Goal: Task Accomplishment & Management: Complete application form

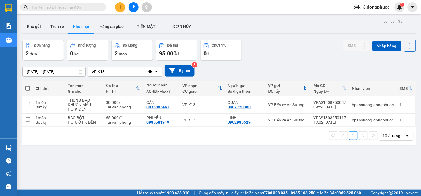
click at [120, 4] on button at bounding box center [120, 7] width 10 height 10
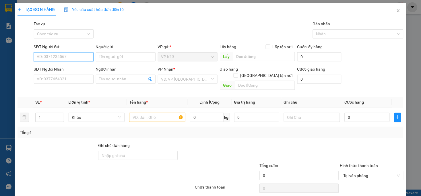
click at [64, 59] on input "SĐT Người Gửi" at bounding box center [64, 56] width 60 height 9
type input "0362424292"
click at [73, 67] on div "0362424292 - SÁNG" at bounding box center [63, 68] width 52 height 6
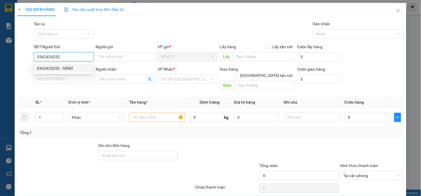
type input "SÁNG"
type input "0394001191"
type input "KHANH"
type input "30.000"
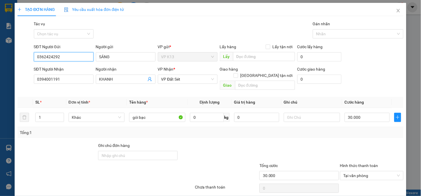
scroll to position [16, 0]
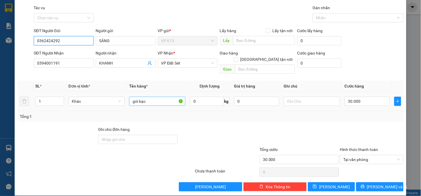
type input "0362424292"
click at [154, 97] on input "gói bạc" at bounding box center [157, 101] width 56 height 9
type input "gói bảng hiệu"
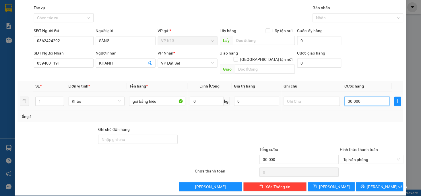
click at [363, 97] on input "30.000" at bounding box center [366, 101] width 45 height 9
type input "2"
type input "20"
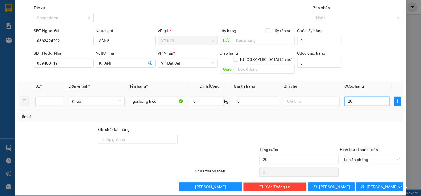
type input "200"
type input "2.000"
type input "20.000"
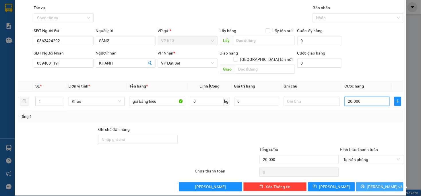
type input "20.000"
click at [372, 184] on span "[PERSON_NAME] và In" at bounding box center [387, 187] width 40 height 6
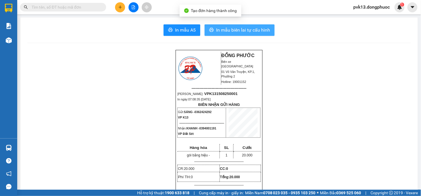
click at [246, 27] on span "In mẫu biên lai tự cấu hình" at bounding box center [243, 29] width 54 height 7
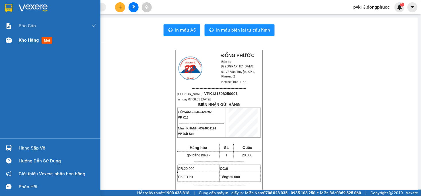
click at [17, 38] on div "Kho hàng mới" at bounding box center [50, 40] width 100 height 14
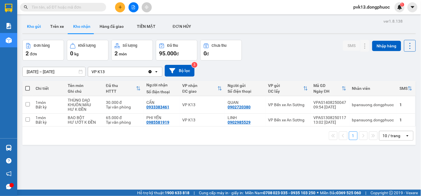
click at [38, 24] on button "Kho gửi" at bounding box center [33, 27] width 23 height 14
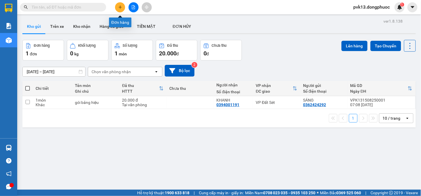
click at [118, 8] on icon "plus" at bounding box center [120, 7] width 4 height 4
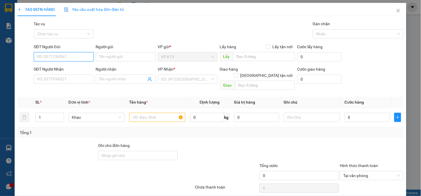
click at [62, 60] on input "SĐT Người Gửi" at bounding box center [64, 56] width 60 height 9
click at [63, 60] on input "SĐT Người Gửi" at bounding box center [64, 56] width 60 height 9
type input "0913192747"
click at [125, 56] on input "Người gửi" at bounding box center [126, 56] width 60 height 9
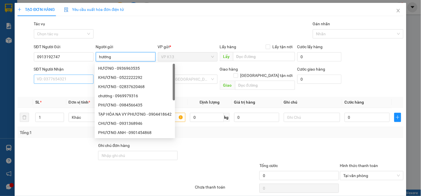
type input "hương"
click at [77, 80] on input "SĐT Người Nhận" at bounding box center [64, 79] width 60 height 9
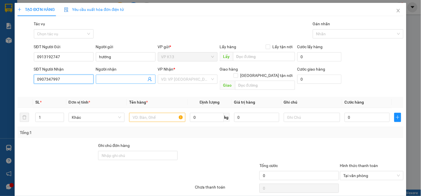
type input "0907347997"
click at [124, 80] on input "Người nhận" at bounding box center [122, 79] width 47 height 6
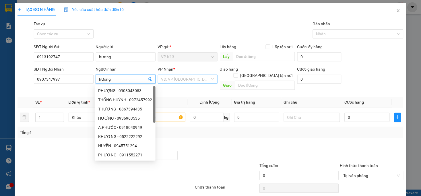
type input "hường"
drag, startPoint x: 173, startPoint y: 78, endPoint x: 169, endPoint y: 88, distance: 10.3
click at [173, 78] on input "search" at bounding box center [185, 79] width 49 height 9
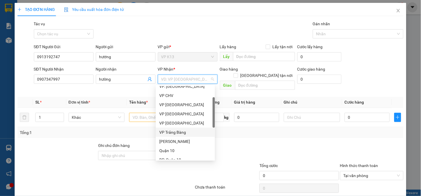
scroll to position [64, 0]
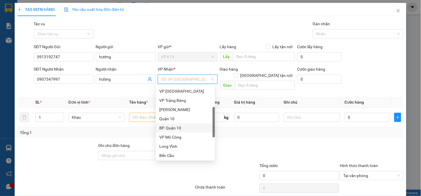
click at [167, 127] on div "BP. Quận 10" at bounding box center [185, 128] width 52 height 6
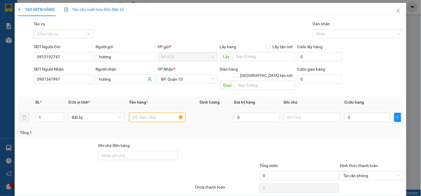
click at [144, 113] on input "text" at bounding box center [157, 117] width 56 height 9
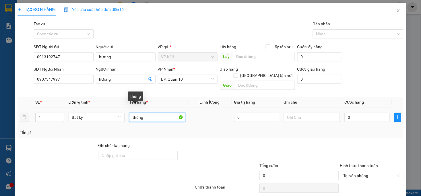
click at [161, 113] on input "thùng" at bounding box center [157, 117] width 56 height 9
type input "thùng tp"
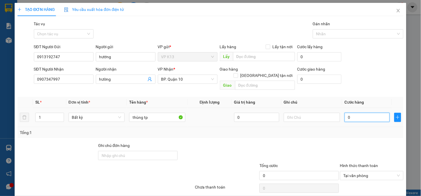
click at [364, 114] on input "0" at bounding box center [366, 117] width 45 height 9
type input "3"
type input "30"
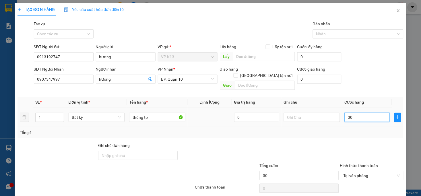
type input "300"
type input "3.000"
type input "30.000"
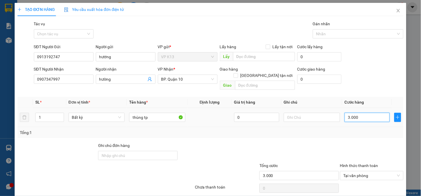
type input "30.000"
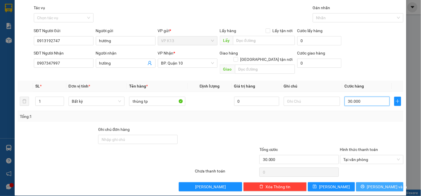
type input "30.000"
click at [374, 184] on span "[PERSON_NAME] và In" at bounding box center [387, 187] width 40 height 6
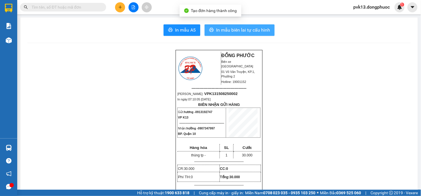
click at [235, 32] on span "In mẫu biên lai tự cấu hình" at bounding box center [243, 29] width 54 height 7
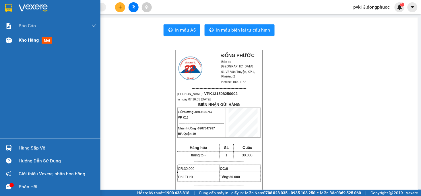
click at [19, 41] on span "Kho hàng" at bounding box center [29, 39] width 20 height 5
